Goal: Communication & Community: Answer question/provide support

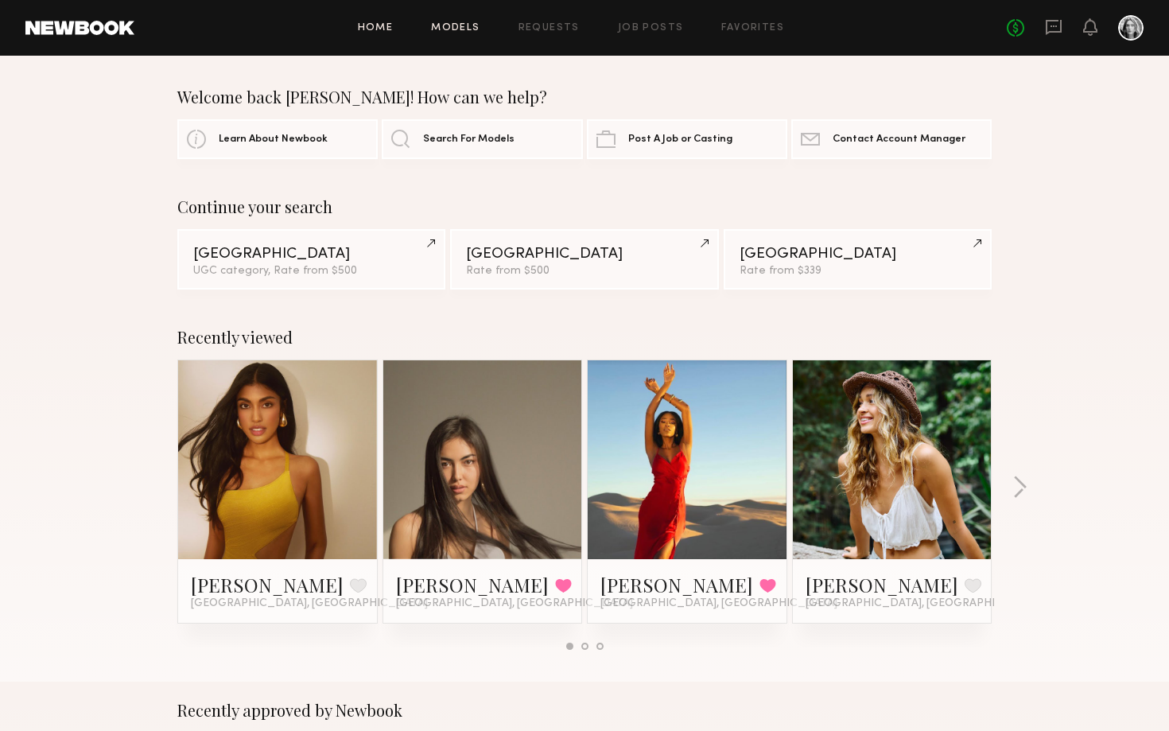
click at [471, 32] on link "Models" at bounding box center [455, 28] width 48 height 10
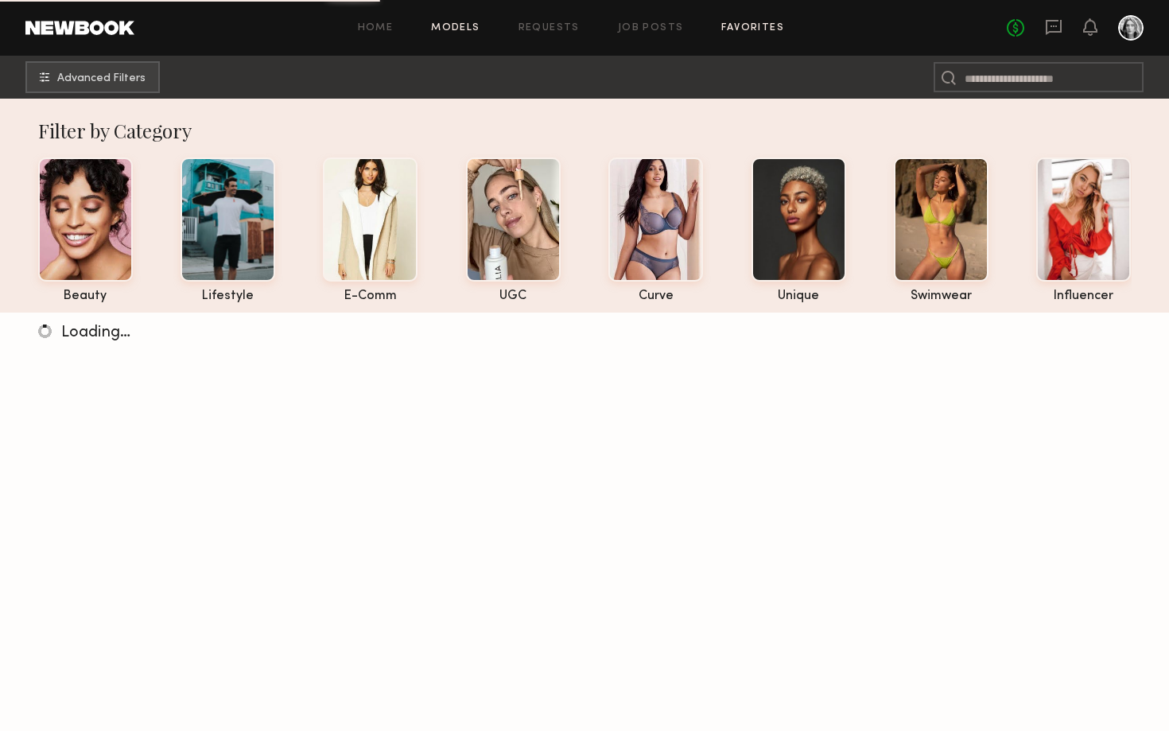
click at [739, 32] on link "Favorites" at bounding box center [752, 28] width 63 height 10
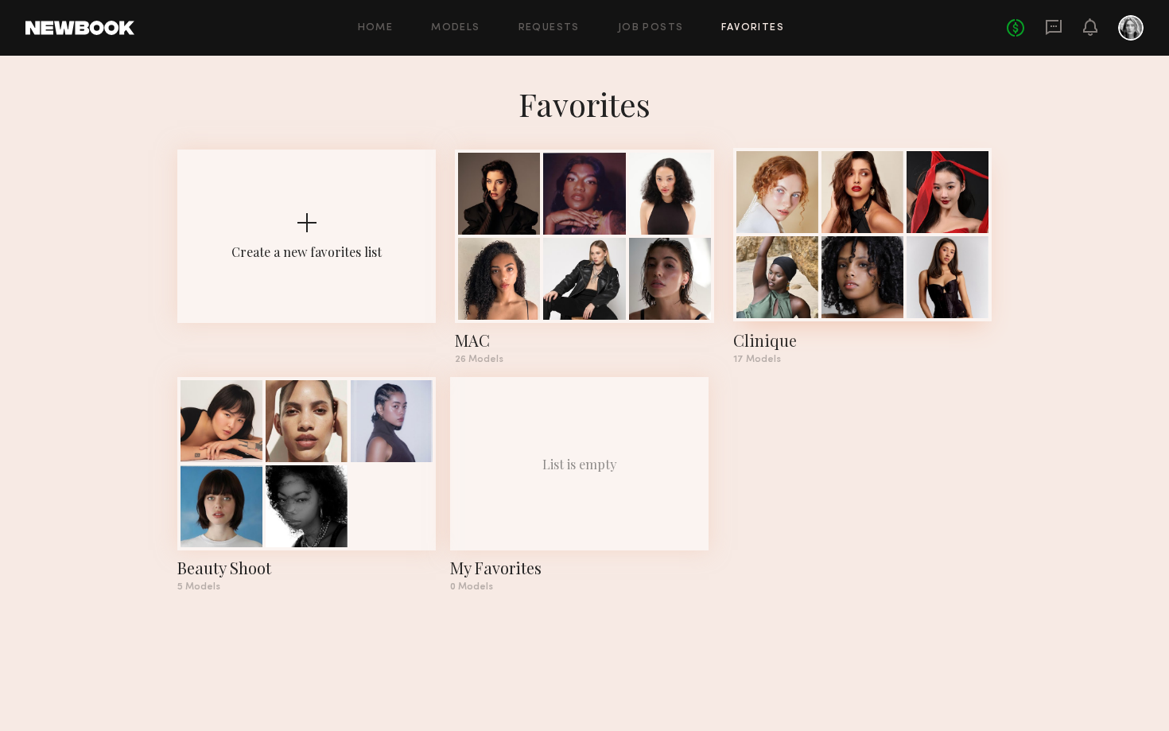
click at [793, 285] on div at bounding box center [777, 277] width 82 height 82
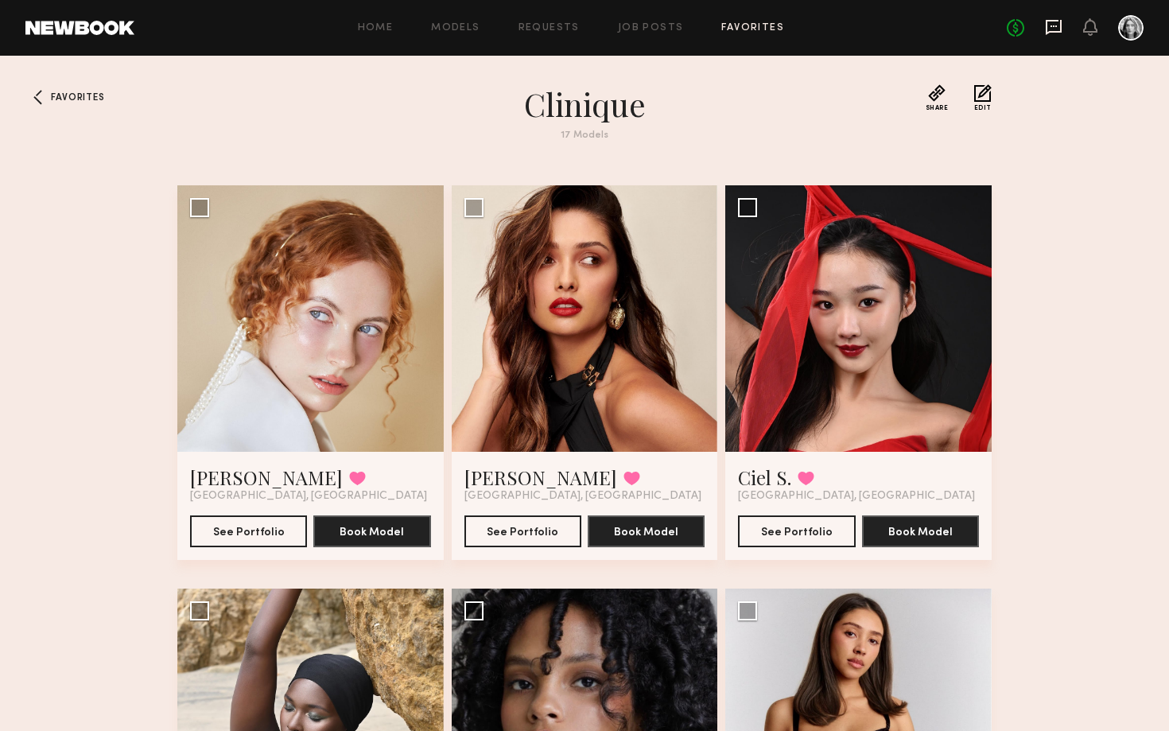
click at [1053, 30] on icon at bounding box center [1053, 27] width 16 height 15
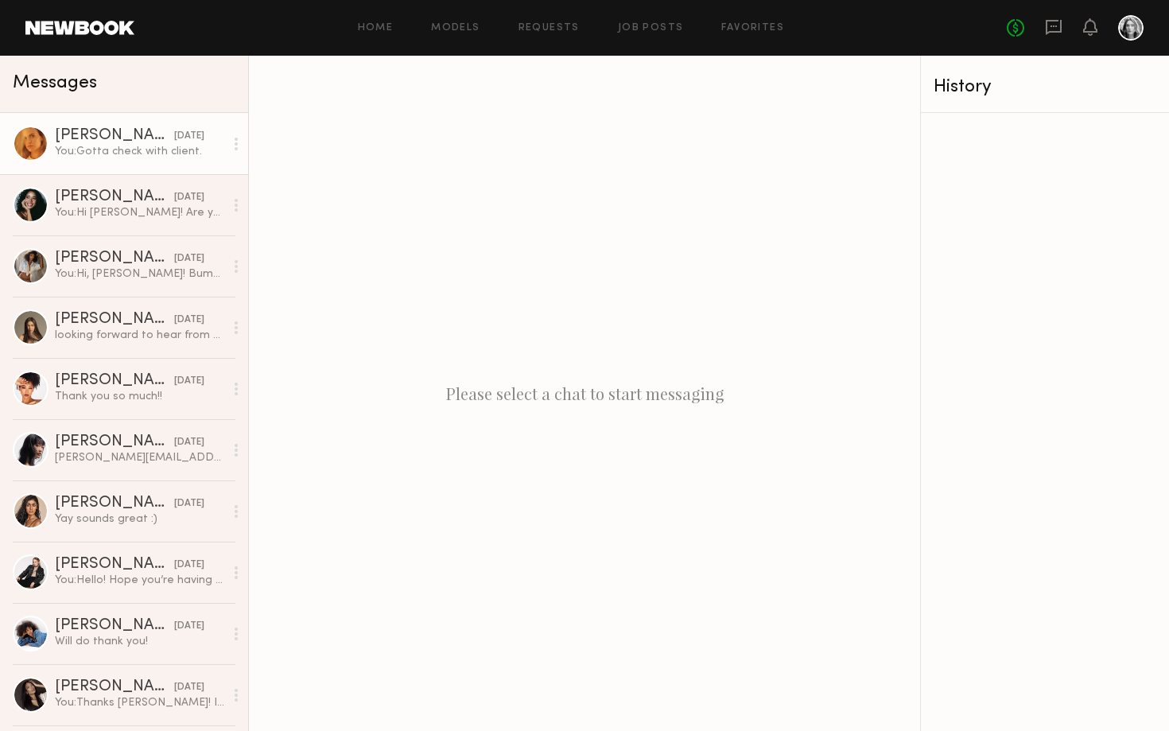
click at [128, 163] on link "[PERSON_NAME] [DATE] You: Gotta check with client." at bounding box center [124, 143] width 248 height 61
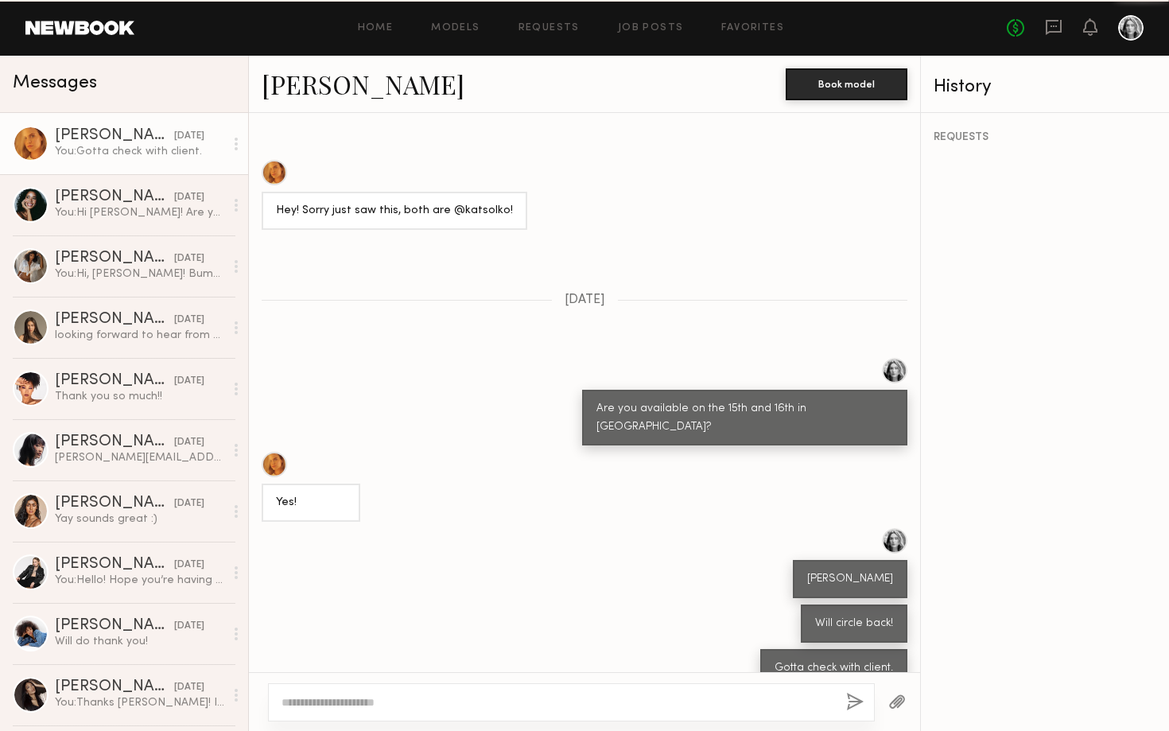
scroll to position [944, 0]
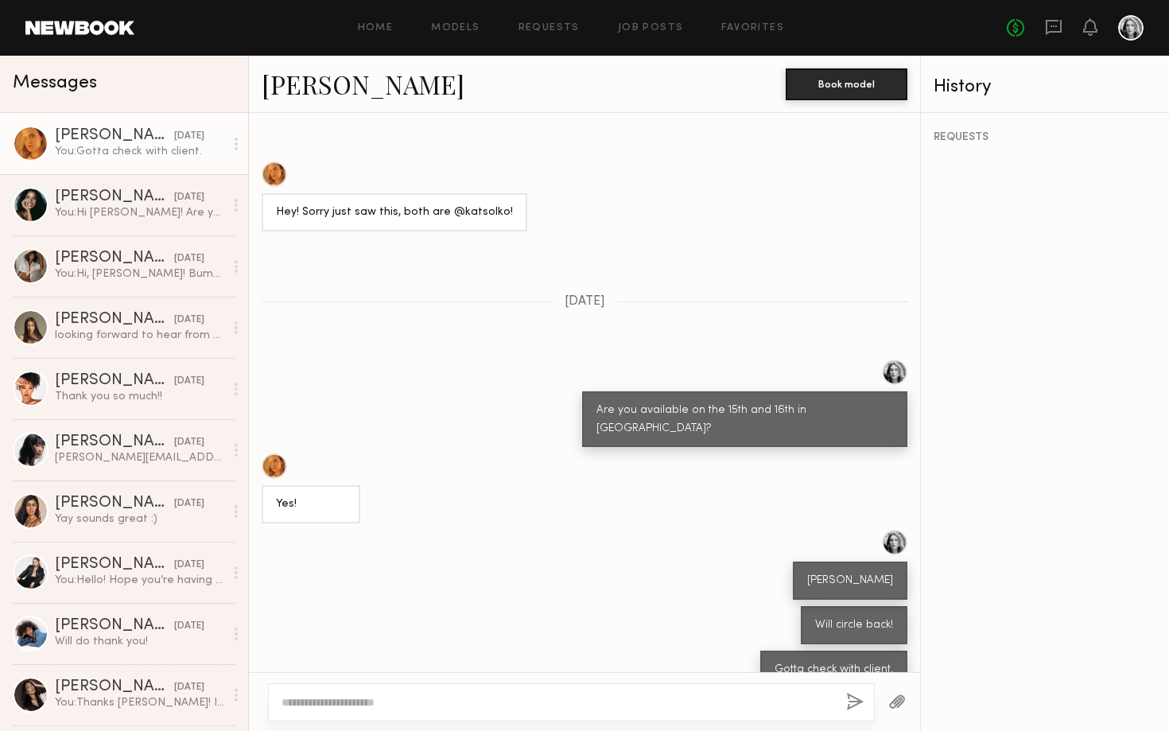
click at [293, 95] on link "[PERSON_NAME]" at bounding box center [363, 84] width 203 height 34
click at [368, 692] on div at bounding box center [571, 702] width 607 height 38
click at [359, 700] on textarea at bounding box center [557, 702] width 552 height 16
type textarea "**********"
click at [858, 712] on div "**********" at bounding box center [571, 702] width 607 height 38
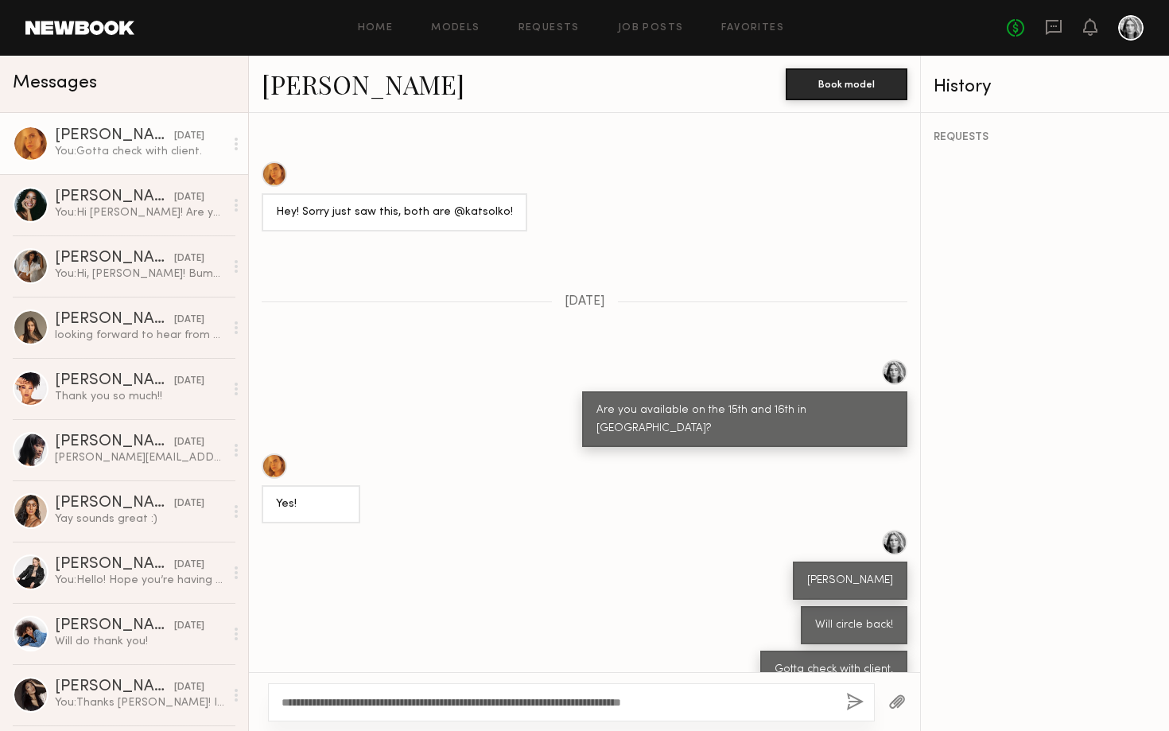
click at [852, 705] on button "button" at bounding box center [854, 702] width 17 height 20
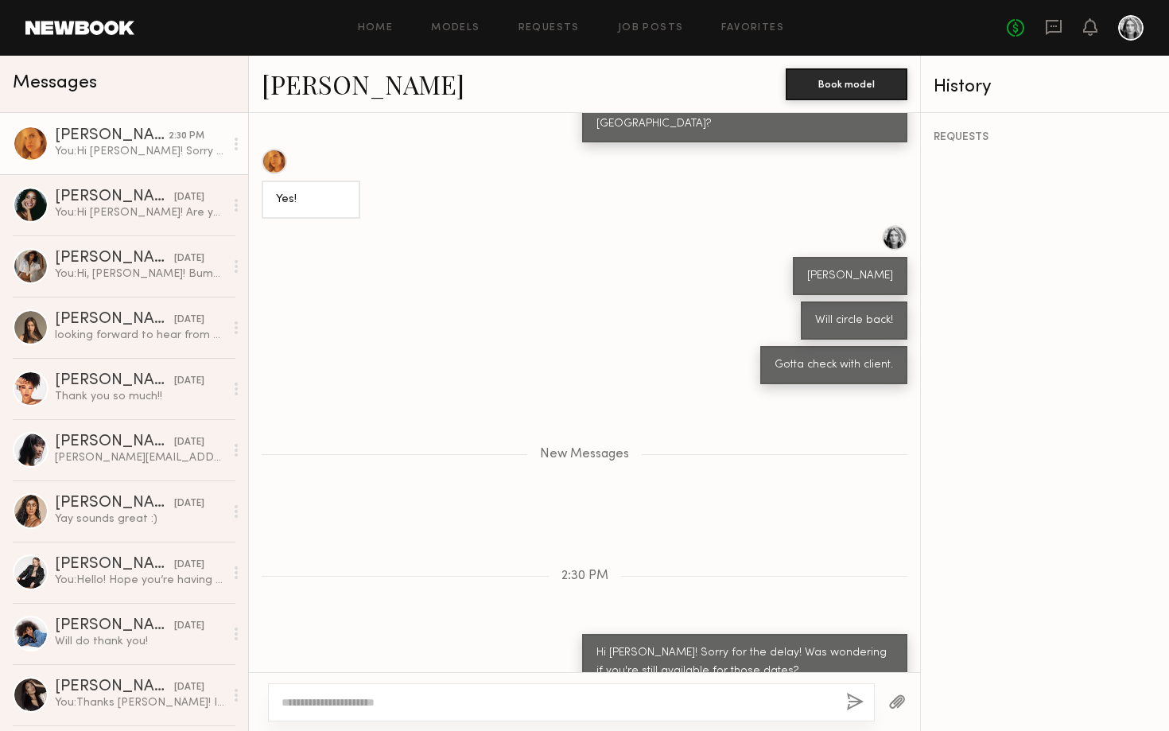
click at [772, 709] on textarea at bounding box center [557, 702] width 552 height 16
type textarea "**********"
click at [852, 703] on button "button" at bounding box center [854, 702] width 17 height 20
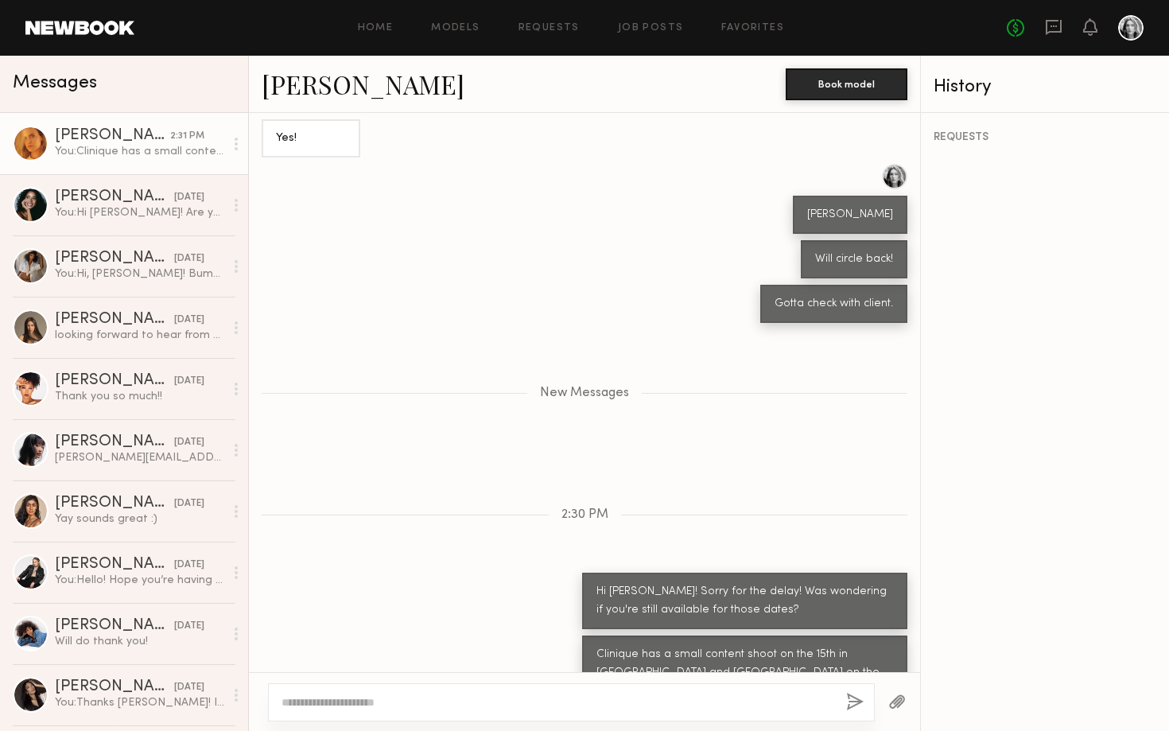
click at [816, 703] on textarea at bounding box center [557, 702] width 552 height 16
type textarea "**********"
click at [851, 698] on button "button" at bounding box center [854, 702] width 17 height 20
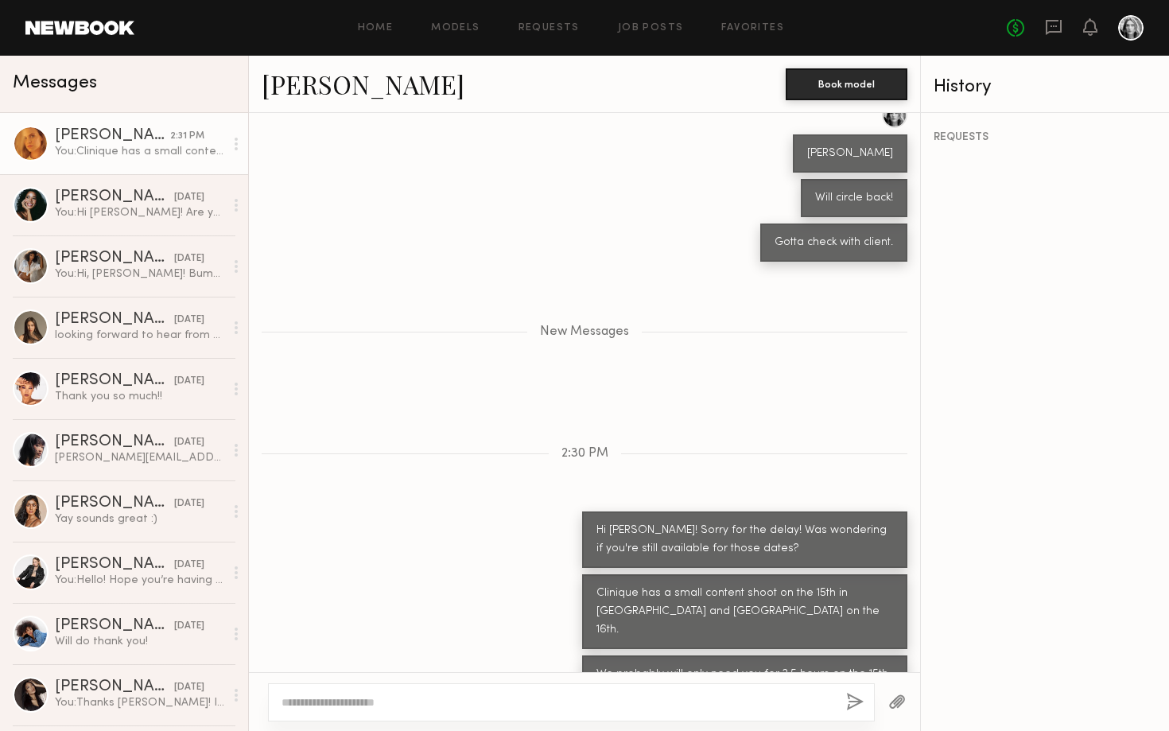
click at [1011, 549] on div "REQUESTS" at bounding box center [1045, 422] width 248 height 618
click at [584, 690] on div at bounding box center [571, 702] width 607 height 38
click at [574, 696] on textarea at bounding box center [557, 702] width 552 height 16
type textarea "**********"
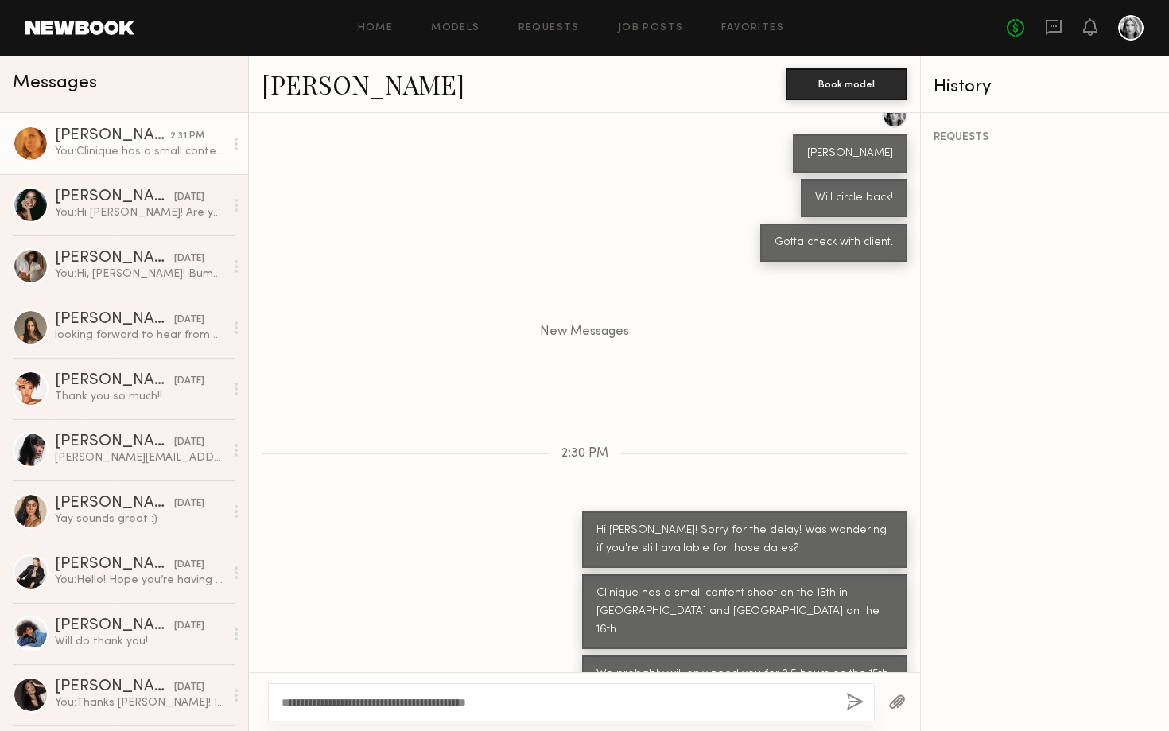
click at [863, 699] on button "button" at bounding box center [854, 702] width 17 height 20
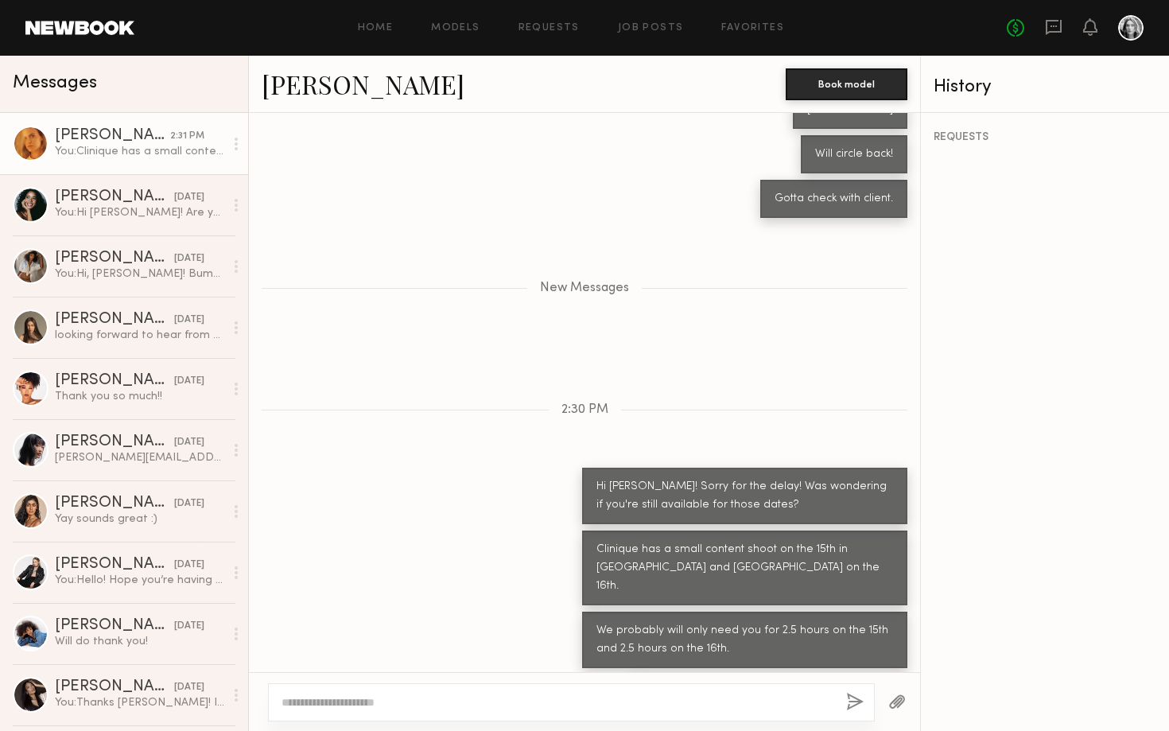
click at [283, 95] on link "[PERSON_NAME]" at bounding box center [363, 84] width 203 height 34
click at [442, 403] on div "2:30 PM" at bounding box center [584, 410] width 671 height 14
click at [322, 718] on div at bounding box center [571, 702] width 607 height 38
click at [327, 702] on textarea at bounding box center [557, 702] width 552 height 16
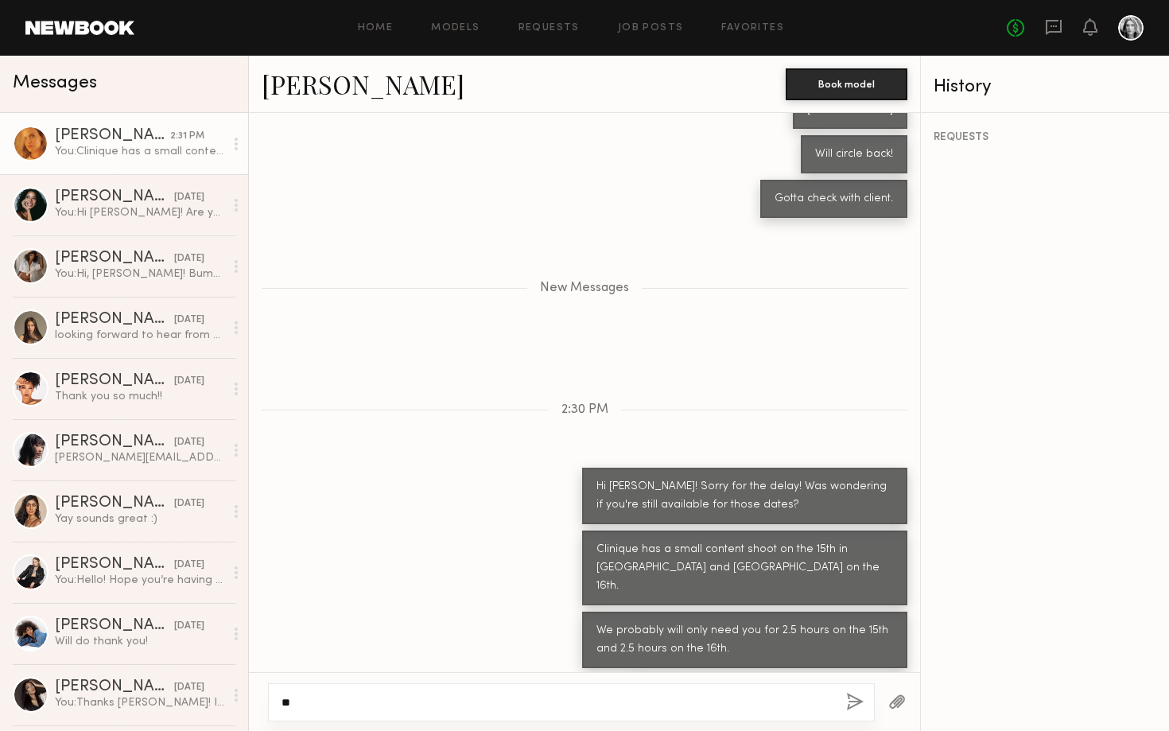
type textarea "*"
click at [79, 41] on header "Home Models Requests Job Posts Favorites Sign Out No fees up to $5,000" at bounding box center [584, 28] width 1169 height 56
click at [83, 27] on link at bounding box center [79, 28] width 109 height 14
